Goal: Find specific page/section: Find specific page/section

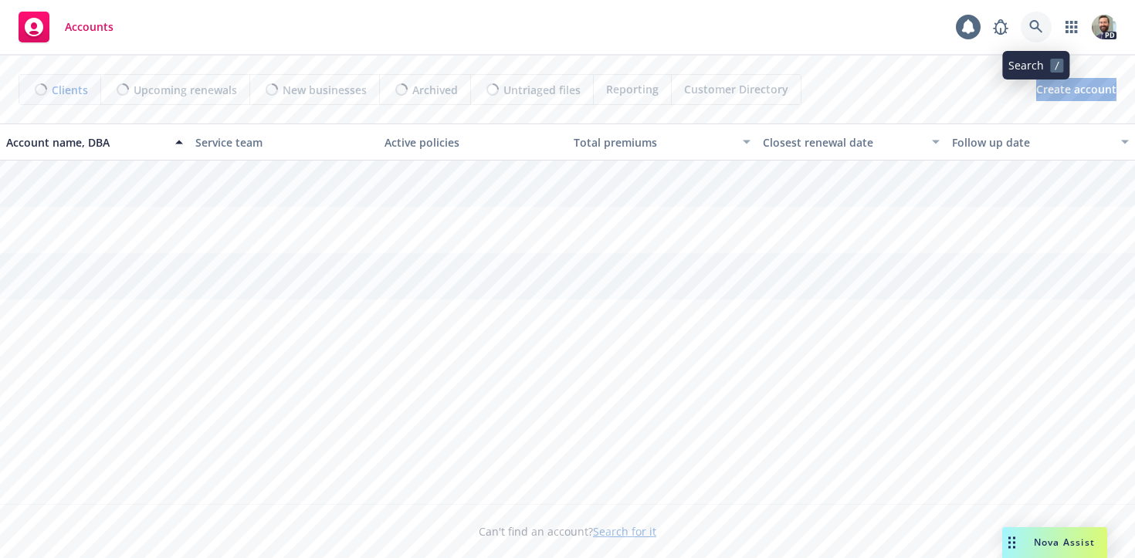
click at [1029, 25] on icon at bounding box center [1036, 27] width 14 height 14
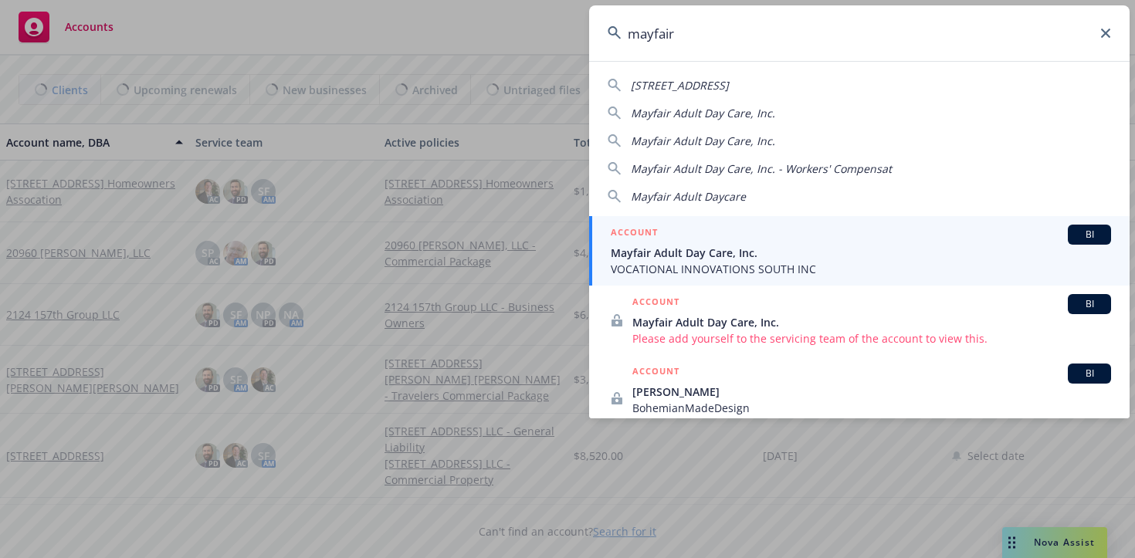
type input "mayfair"
click at [753, 247] on span "Mayfair Adult Day Care, Inc." at bounding box center [861, 253] width 500 height 16
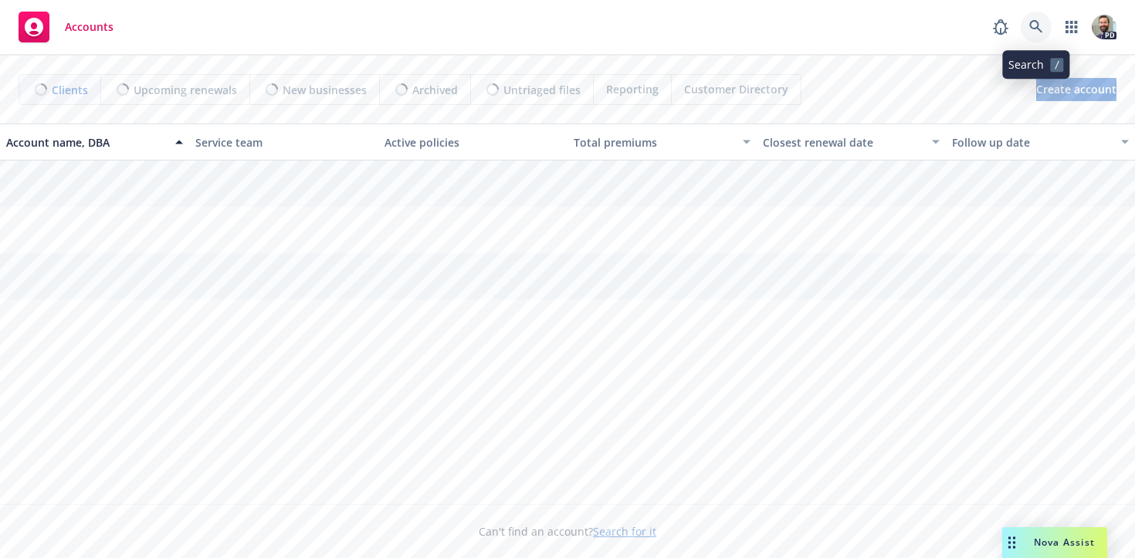
click at [1034, 24] on icon at bounding box center [1036, 27] width 14 height 14
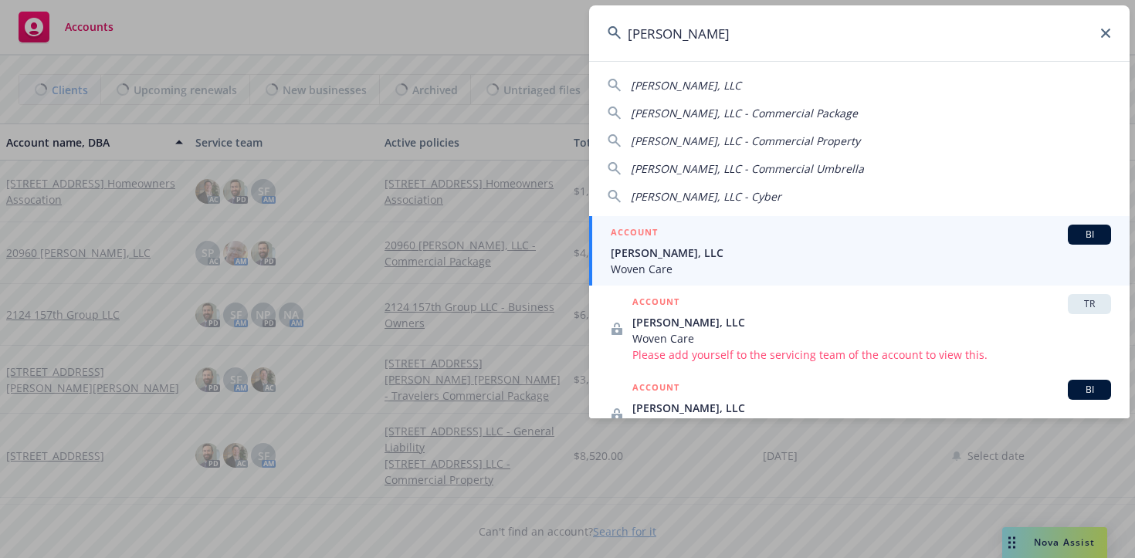
type input "buck jack"
click at [785, 259] on span "Buck Jack, LLC" at bounding box center [861, 253] width 500 height 16
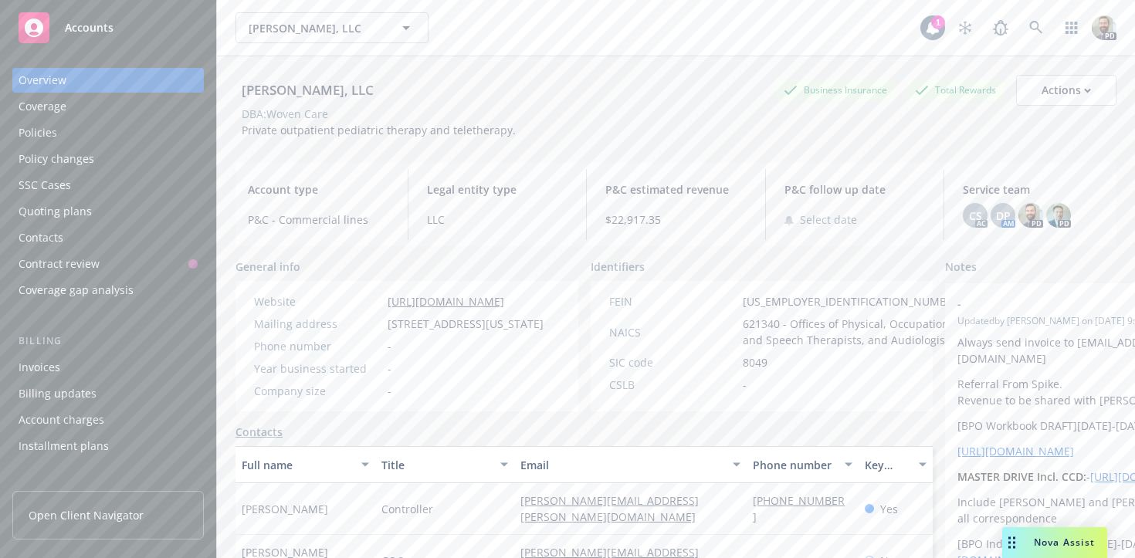
click at [46, 134] on div "Policies" at bounding box center [38, 132] width 39 height 25
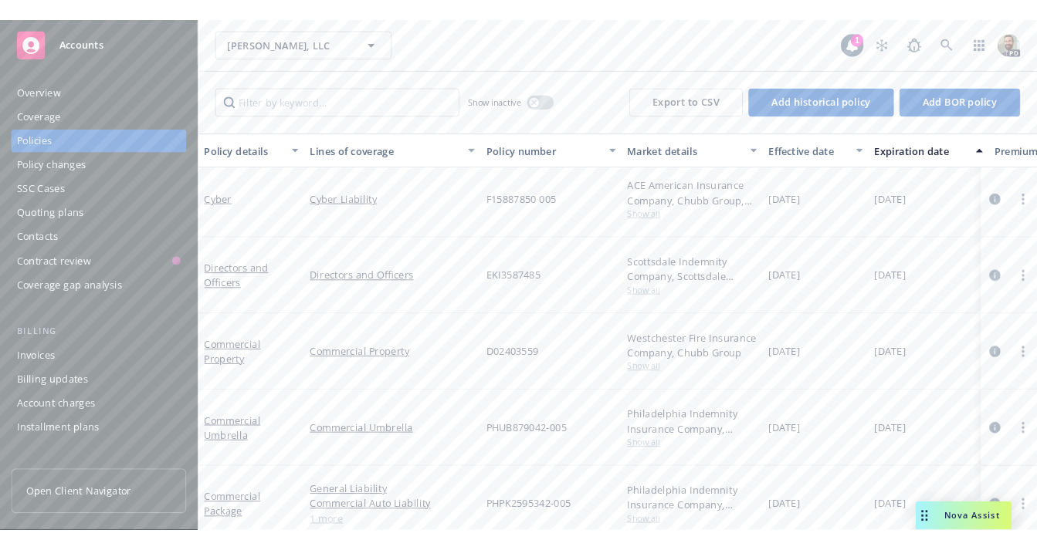
scroll to position [7, 0]
